Goal: Task Accomplishment & Management: Use online tool/utility

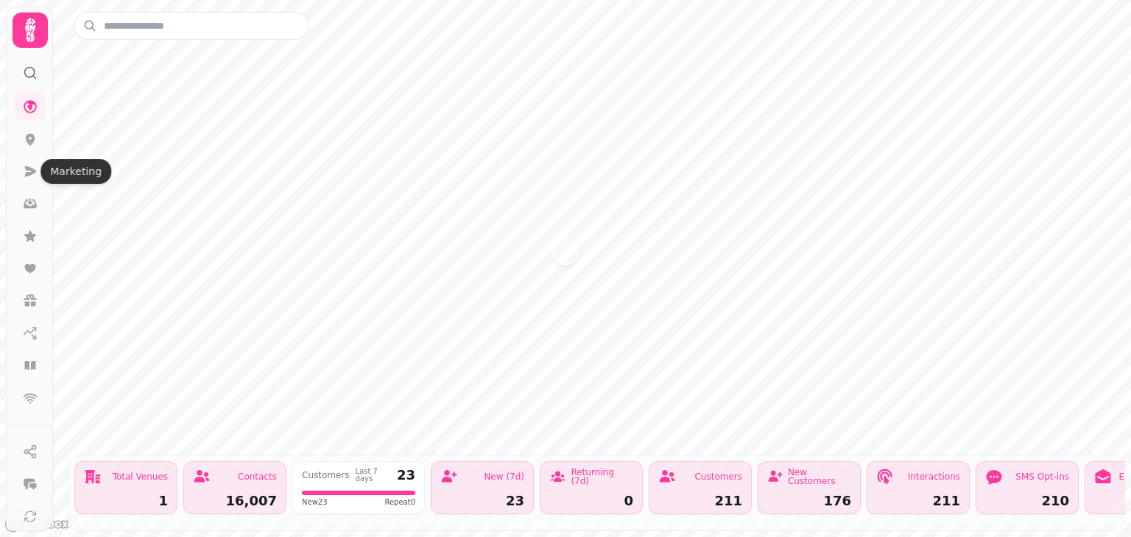
click at [26, 172] on icon at bounding box center [31, 171] width 12 height 10
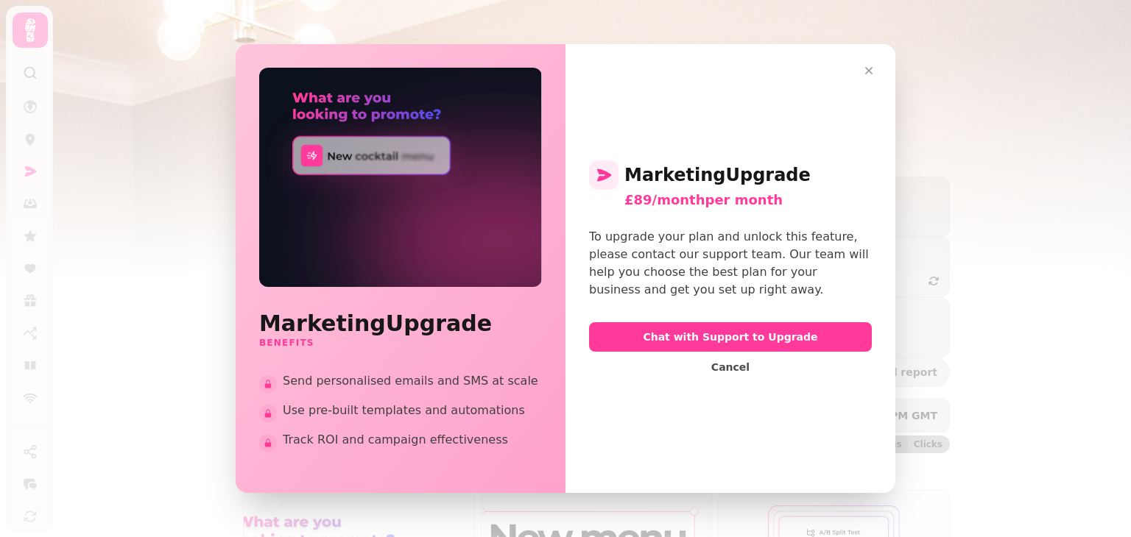
click at [869, 66] on icon "button" at bounding box center [868, 70] width 15 height 15
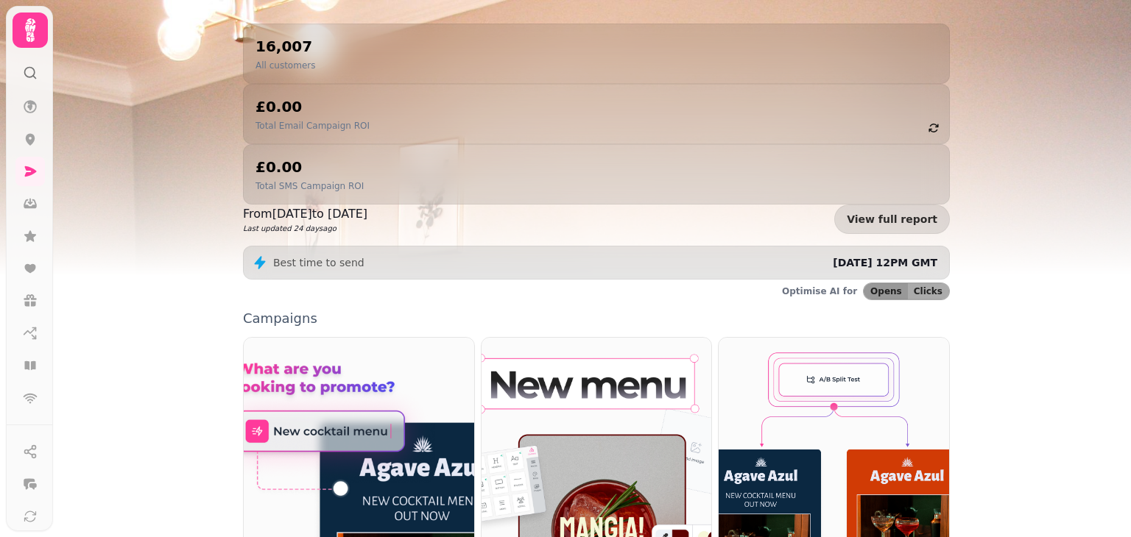
scroll to position [153, 0]
click at [656, 338] on img at bounding box center [596, 481] width 230 height 287
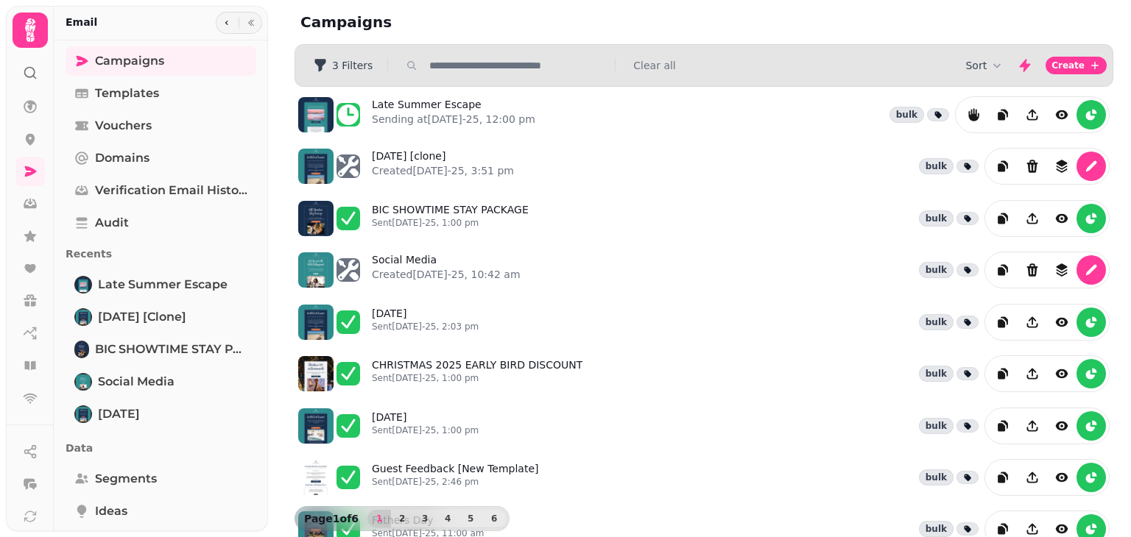
click at [465, 116] on p "Sending at 29th Aug-25, 12:00 pm" at bounding box center [453, 119] width 163 height 15
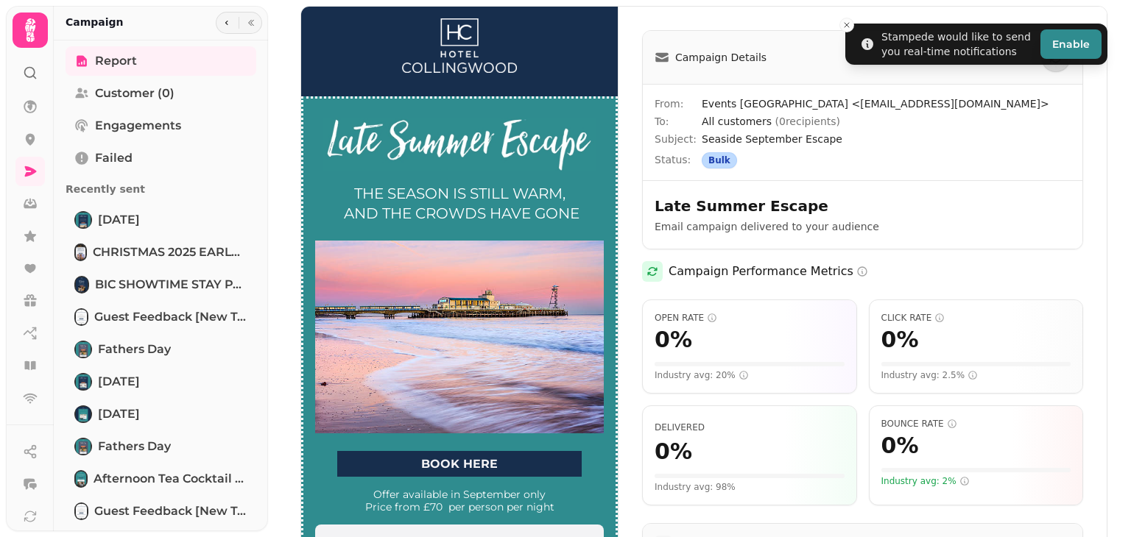
click at [848, 23] on line "Close toast" at bounding box center [846, 25] width 4 height 4
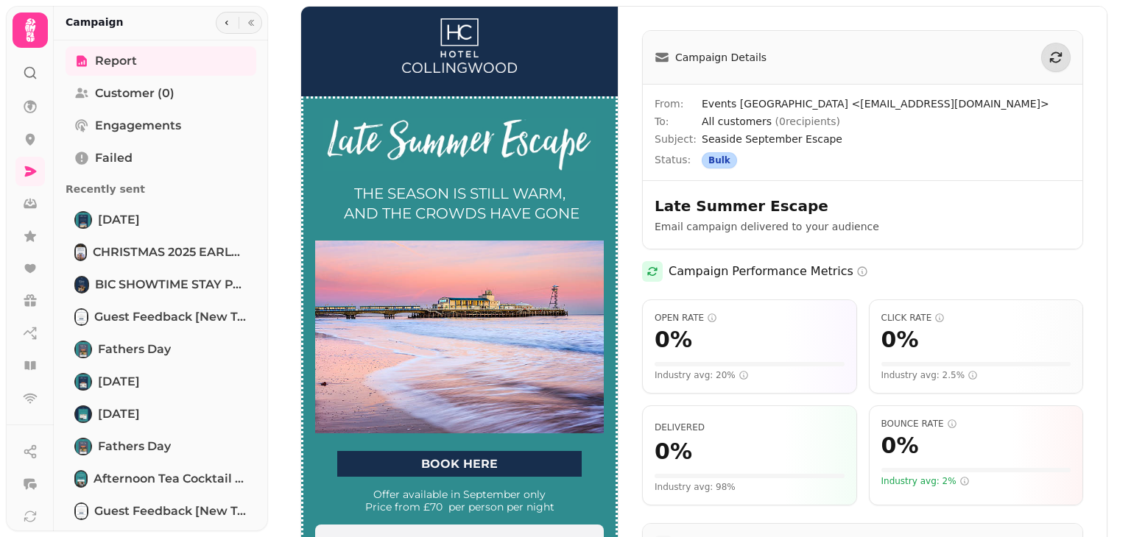
scroll to position [430, 0]
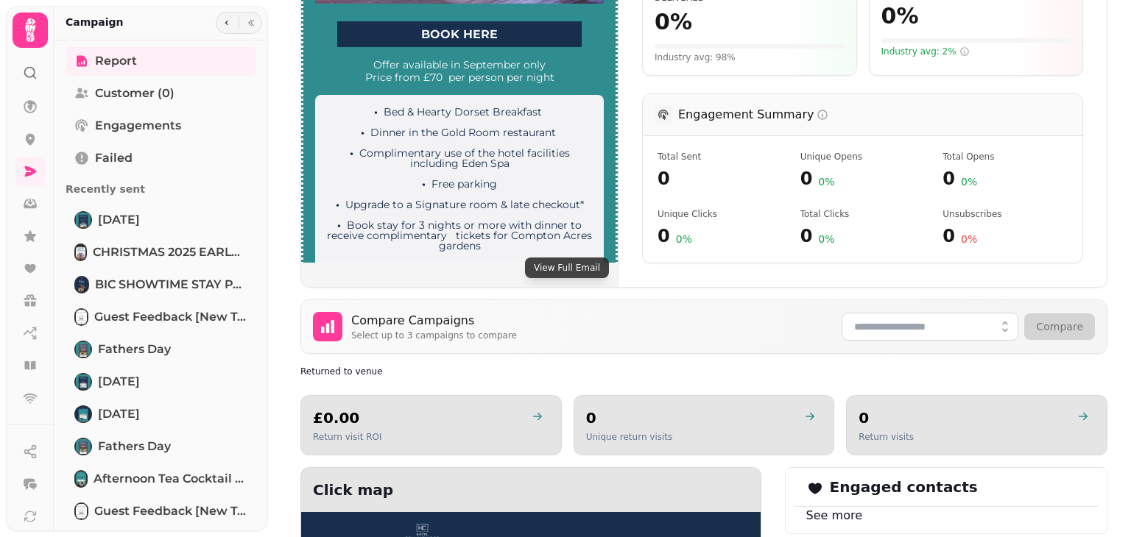
click at [227, 21] on icon "button" at bounding box center [226, 22] width 9 height 9
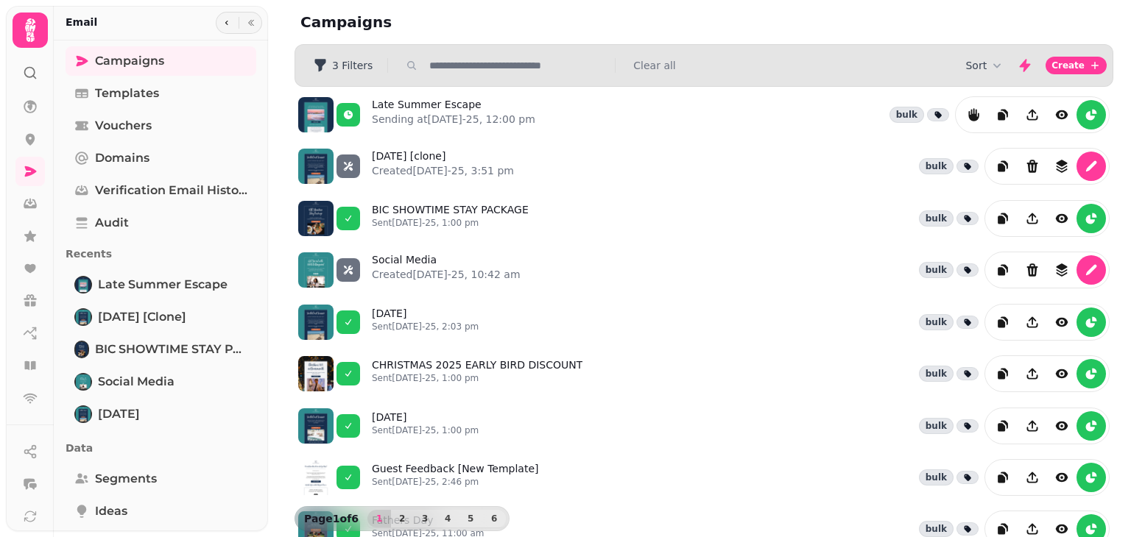
click at [401, 211] on link "BIC SHOWTIME STAY PACKAGE Sent [DATE]-25, 1:00 pm" at bounding box center [450, 218] width 157 height 32
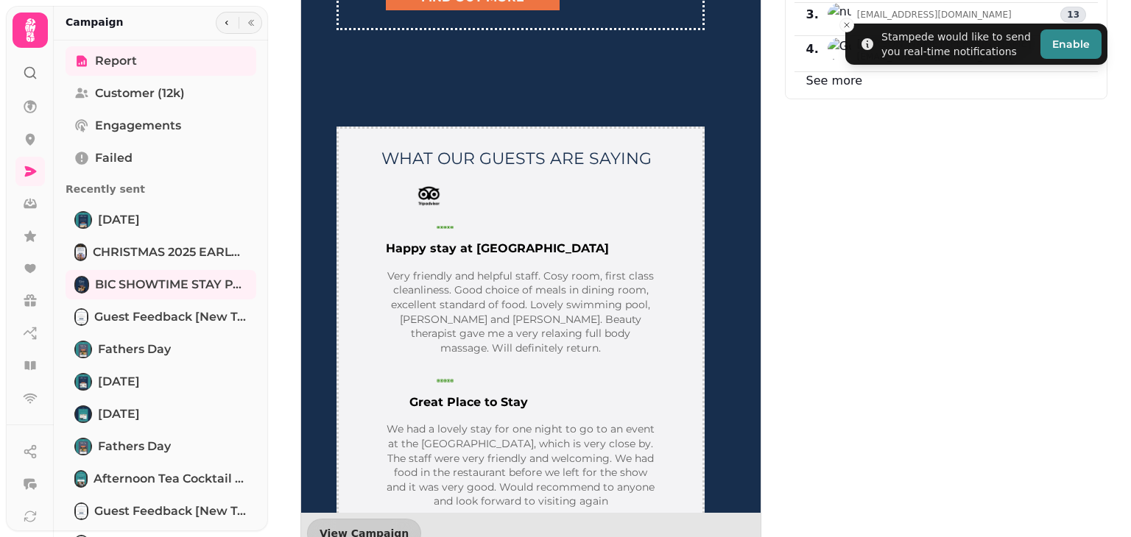
scroll to position [1787, 0]
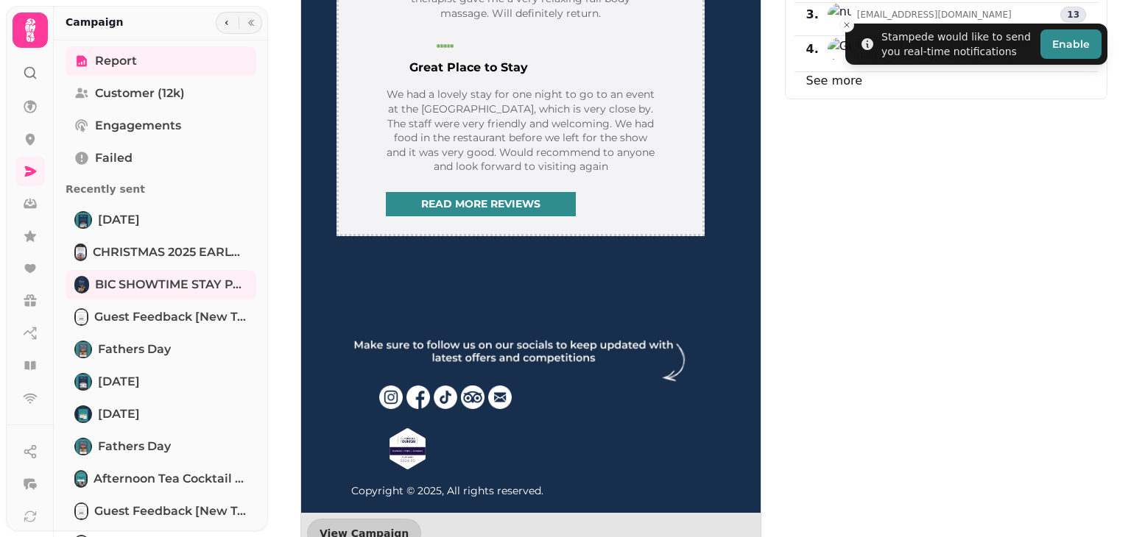
click at [225, 18] on icon "button" at bounding box center [226, 22] width 9 height 9
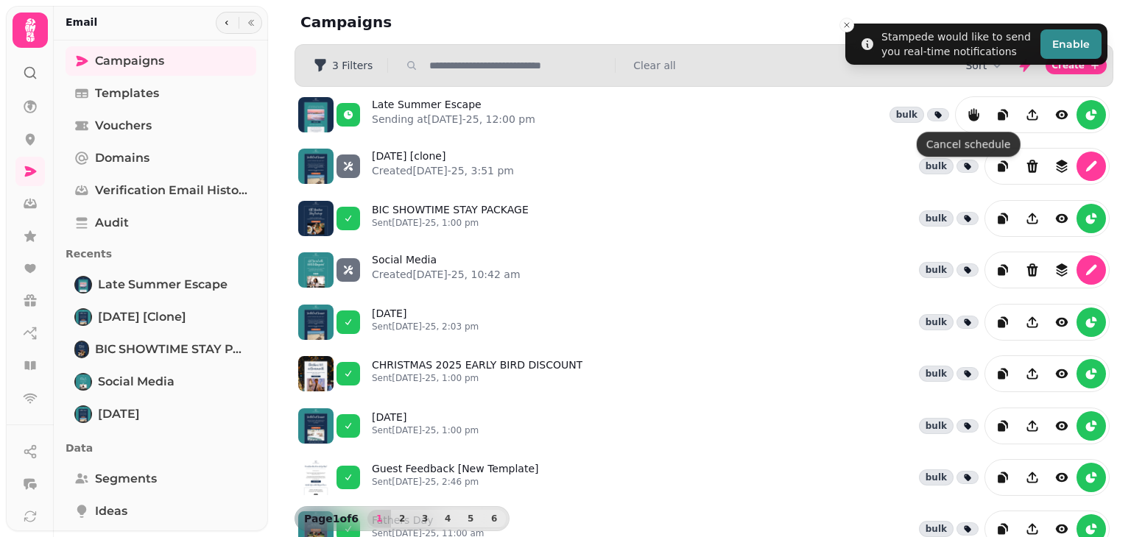
click at [968, 115] on icon "reports" at bounding box center [973, 114] width 10 height 13
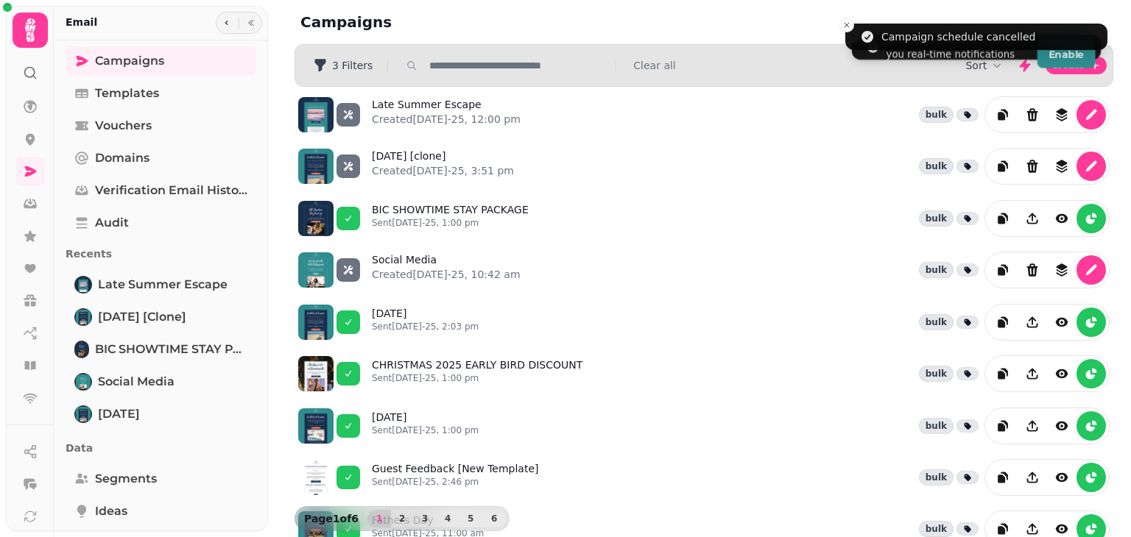
click at [877, 113] on div "Late Summer Escape Created [DATE]-25, 12:00 pm bulk" at bounding box center [741, 114] width 738 height 37
click at [412, 105] on link "Late Summer Escape Created [DATE]-25, 12:00 pm" at bounding box center [446, 114] width 149 height 35
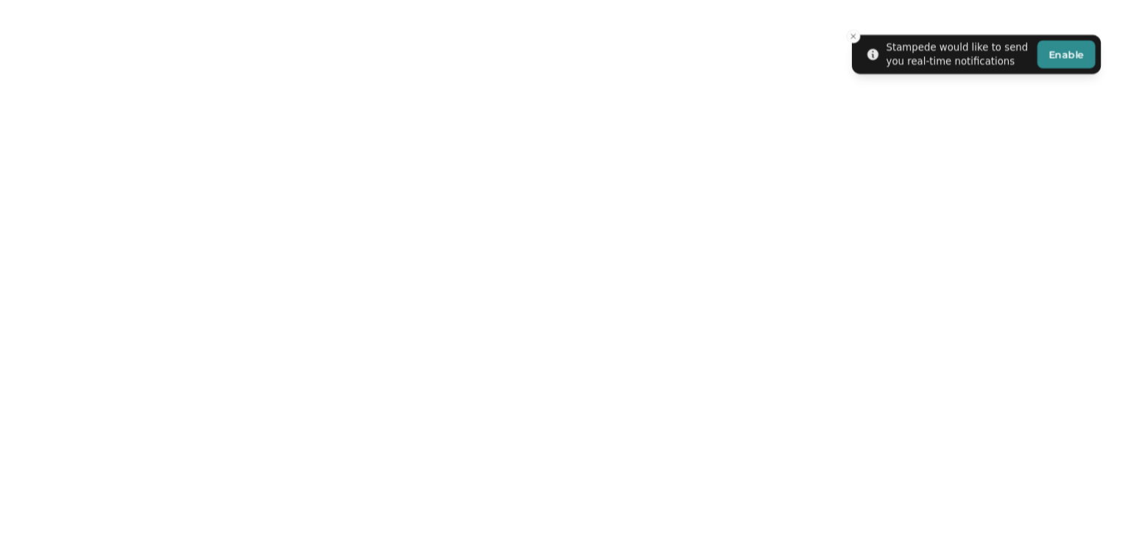
select select "**********"
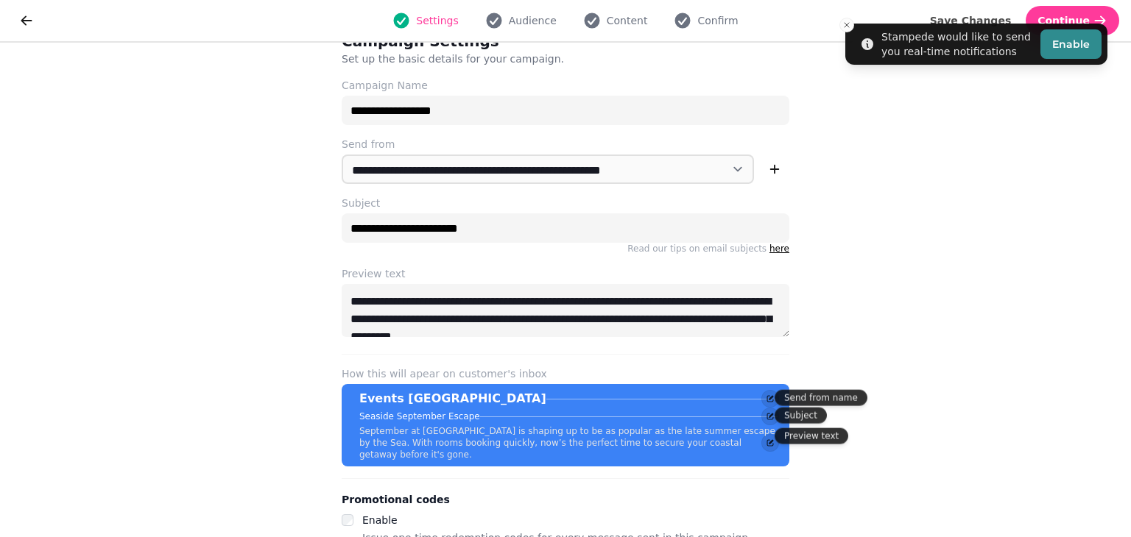
scroll to position [18, 0]
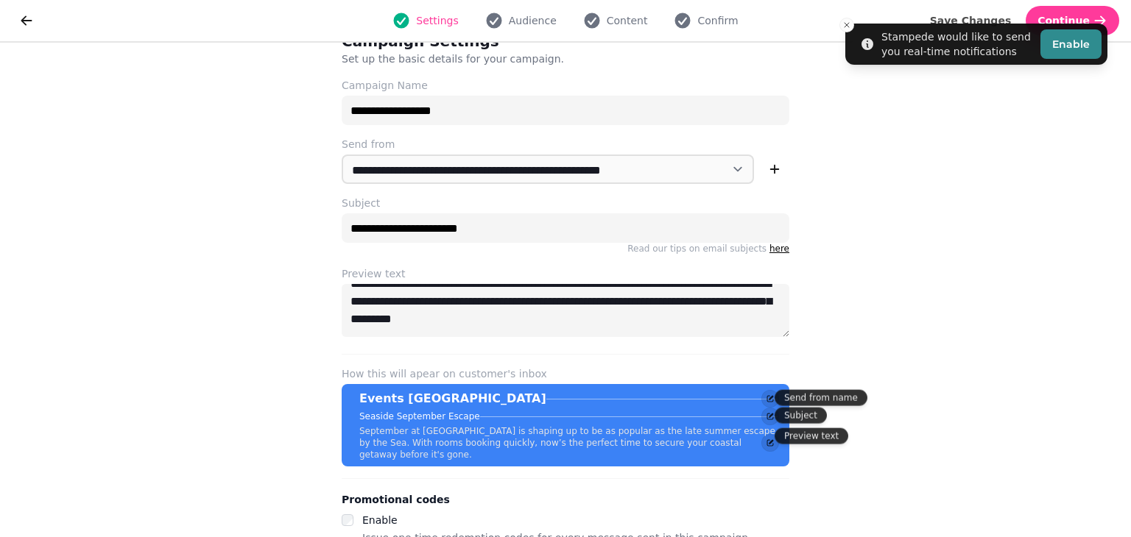
click at [618, 25] on span "Content" at bounding box center [627, 20] width 41 height 15
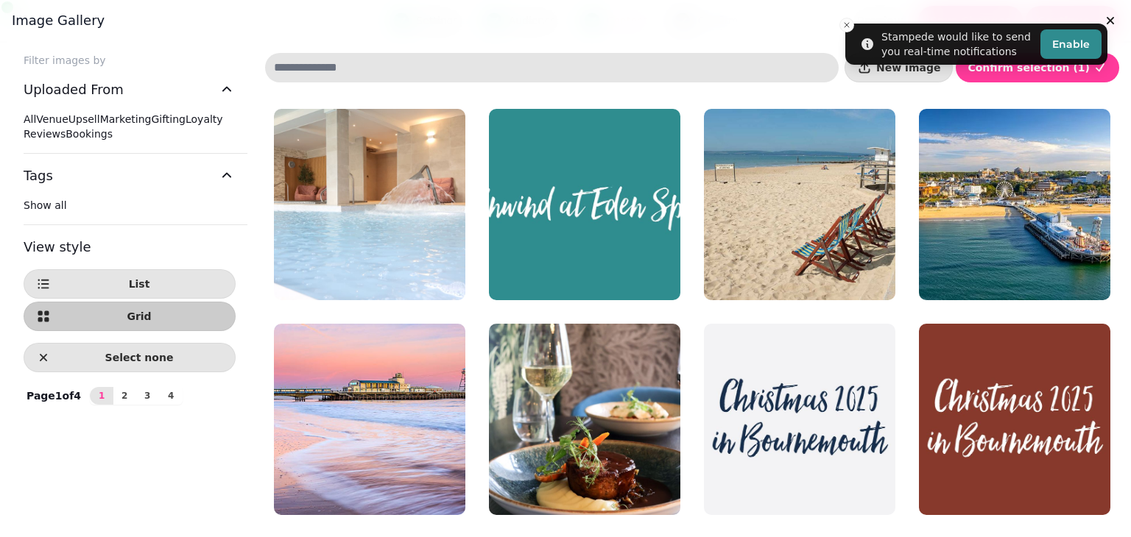
click at [845, 19] on h3 "Image gallery" at bounding box center [565, 21] width 1107 height 18
click at [842, 27] on h3 "Image gallery" at bounding box center [565, 21] width 1107 height 18
click at [846, 22] on h3 "Image gallery" at bounding box center [565, 21] width 1107 height 18
click at [870, 71] on icon "button" at bounding box center [864, 70] width 11 height 4
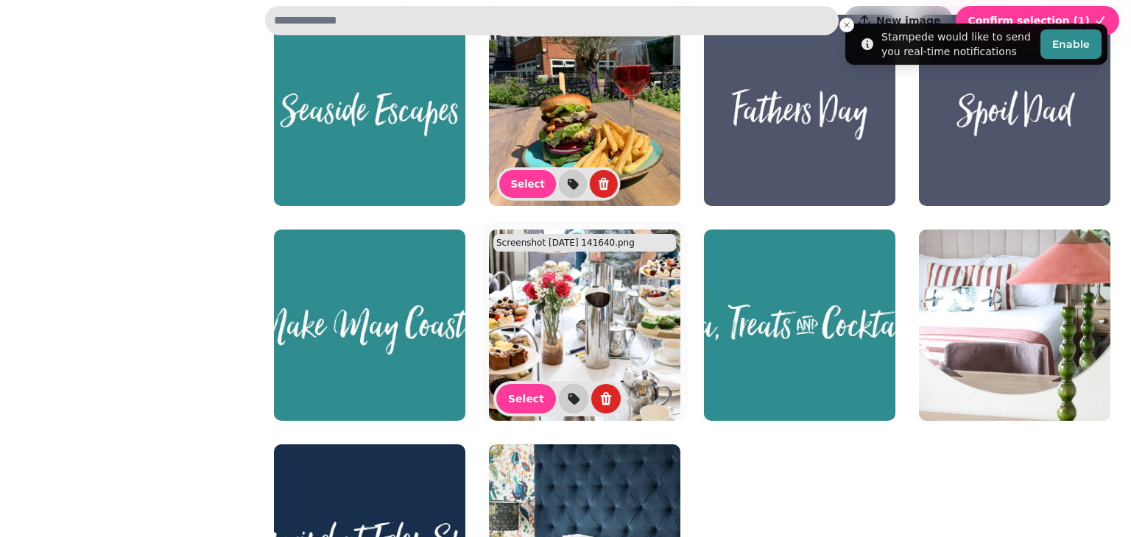
scroll to position [2361, 0]
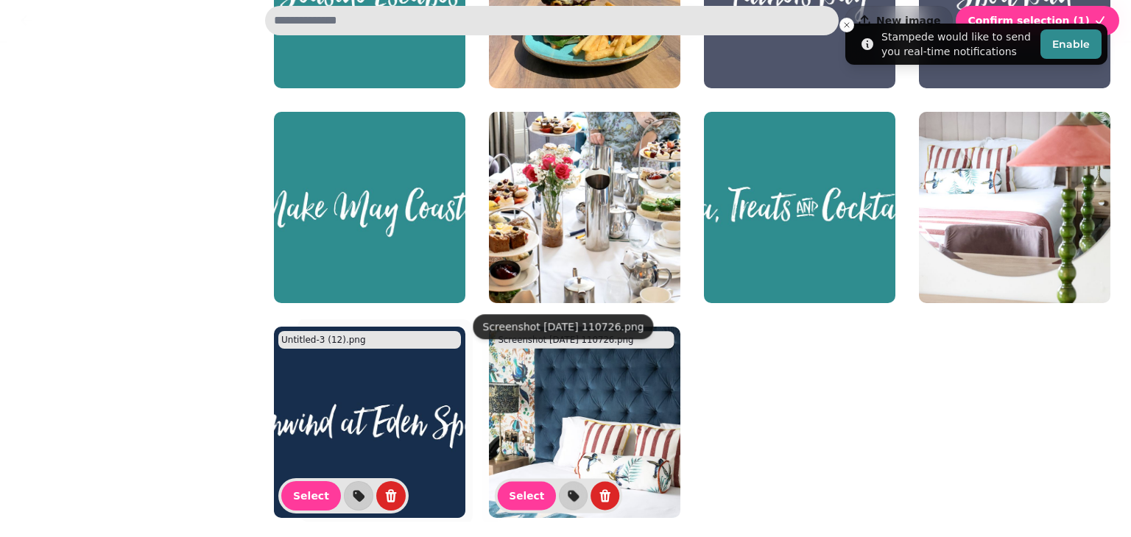
click at [374, 355] on img at bounding box center [369, 422] width 191 height 191
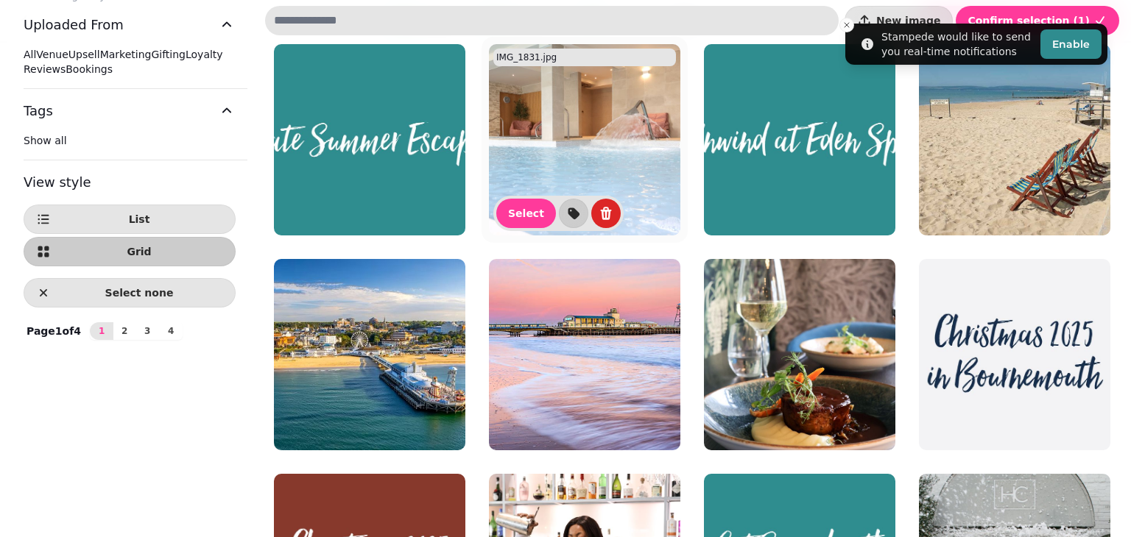
scroll to position [68, 0]
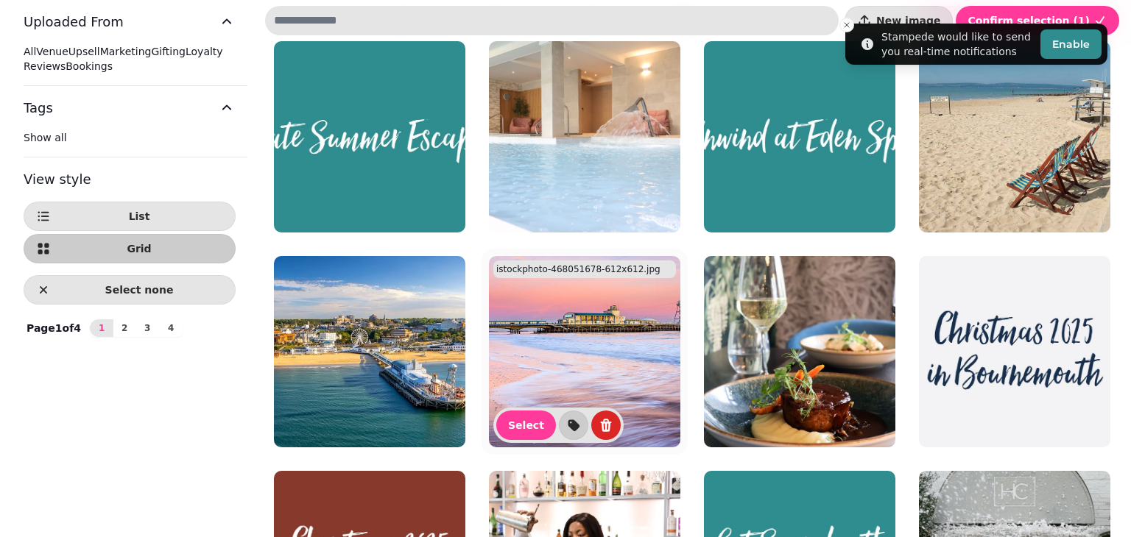
click at [561, 313] on img at bounding box center [584, 351] width 191 height 191
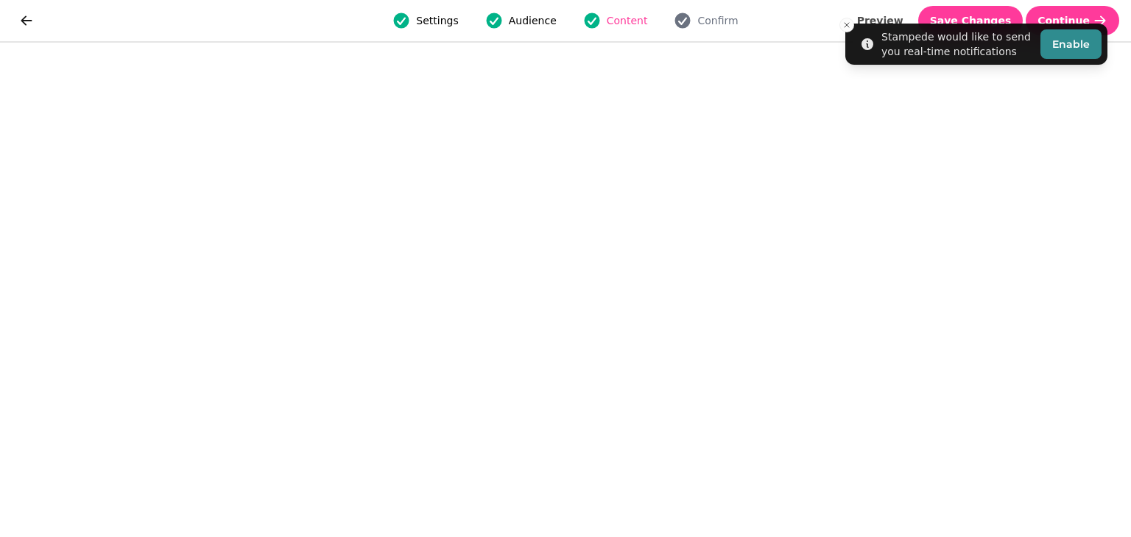
click at [845, 25] on icon "Close toast" at bounding box center [846, 25] width 9 height 9
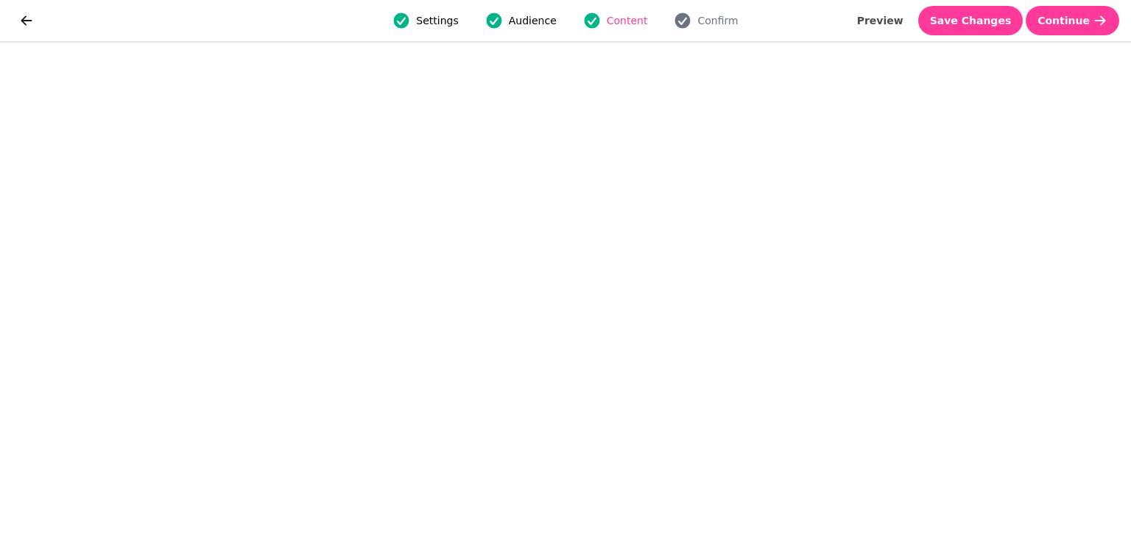
click at [975, 28] on button "Save Changes" at bounding box center [970, 20] width 105 height 29
click at [903, 18] on span "Preview" at bounding box center [880, 20] width 46 height 10
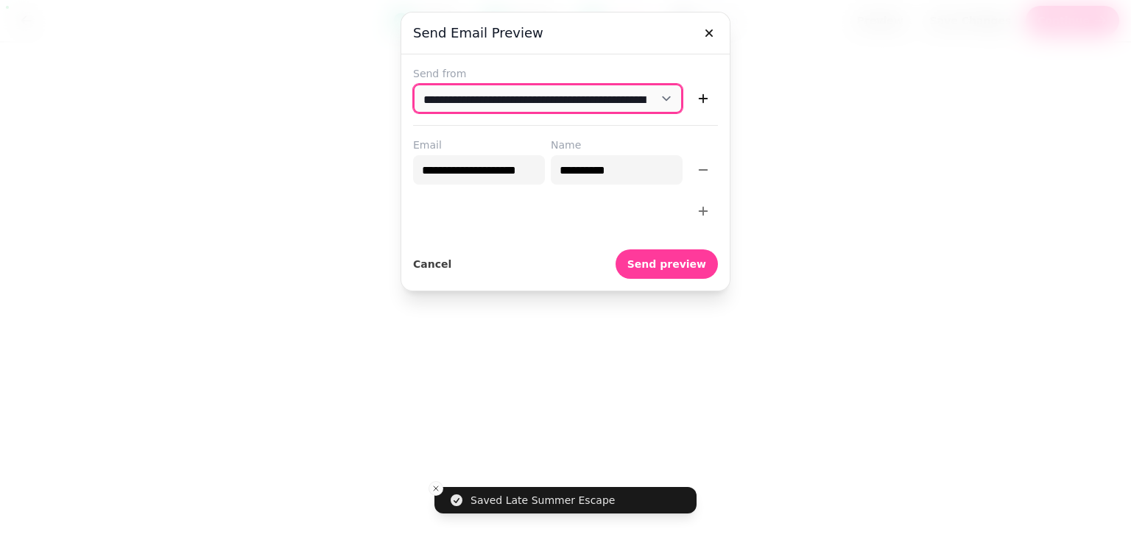
click at [666, 97] on select "**********" at bounding box center [547, 98] width 269 height 29
select select "**********"
click at [413, 84] on select "**********" at bounding box center [547, 98] width 269 height 29
click at [681, 265] on span "Send preview" at bounding box center [666, 264] width 79 height 10
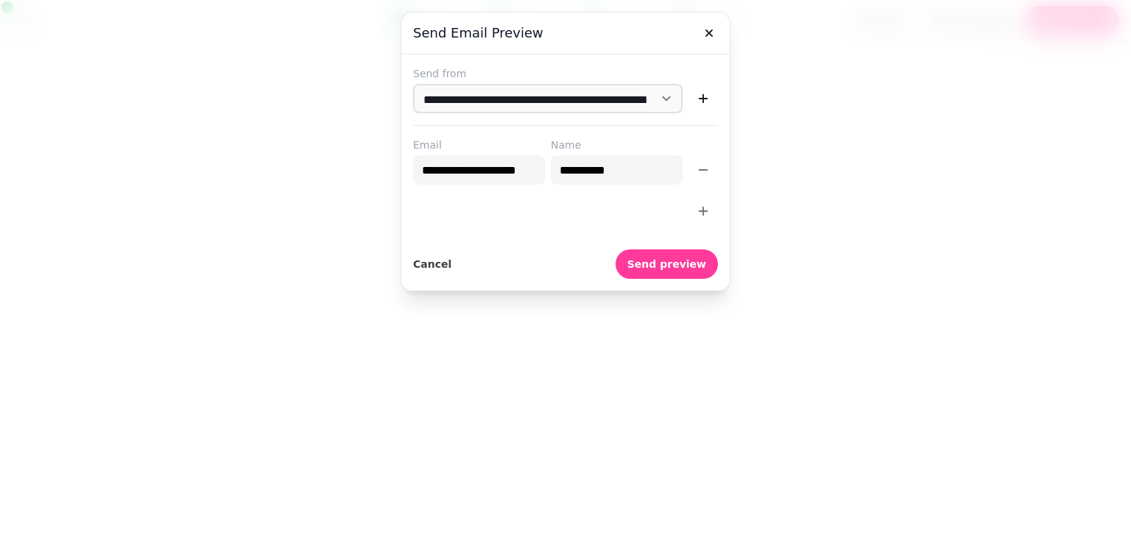
click at [781, 115] on div at bounding box center [565, 268] width 1131 height 537
